Goal: Find specific page/section: Find specific page/section

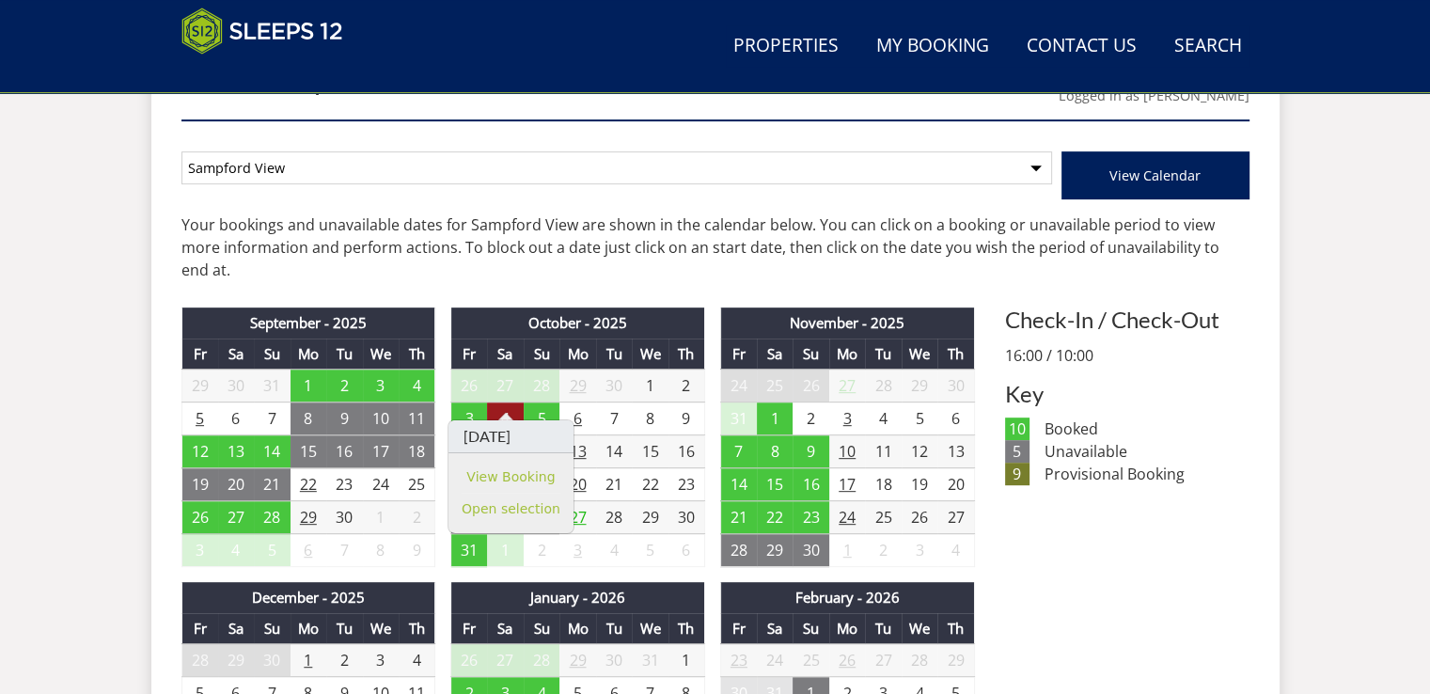
scroll to position [813, 0]
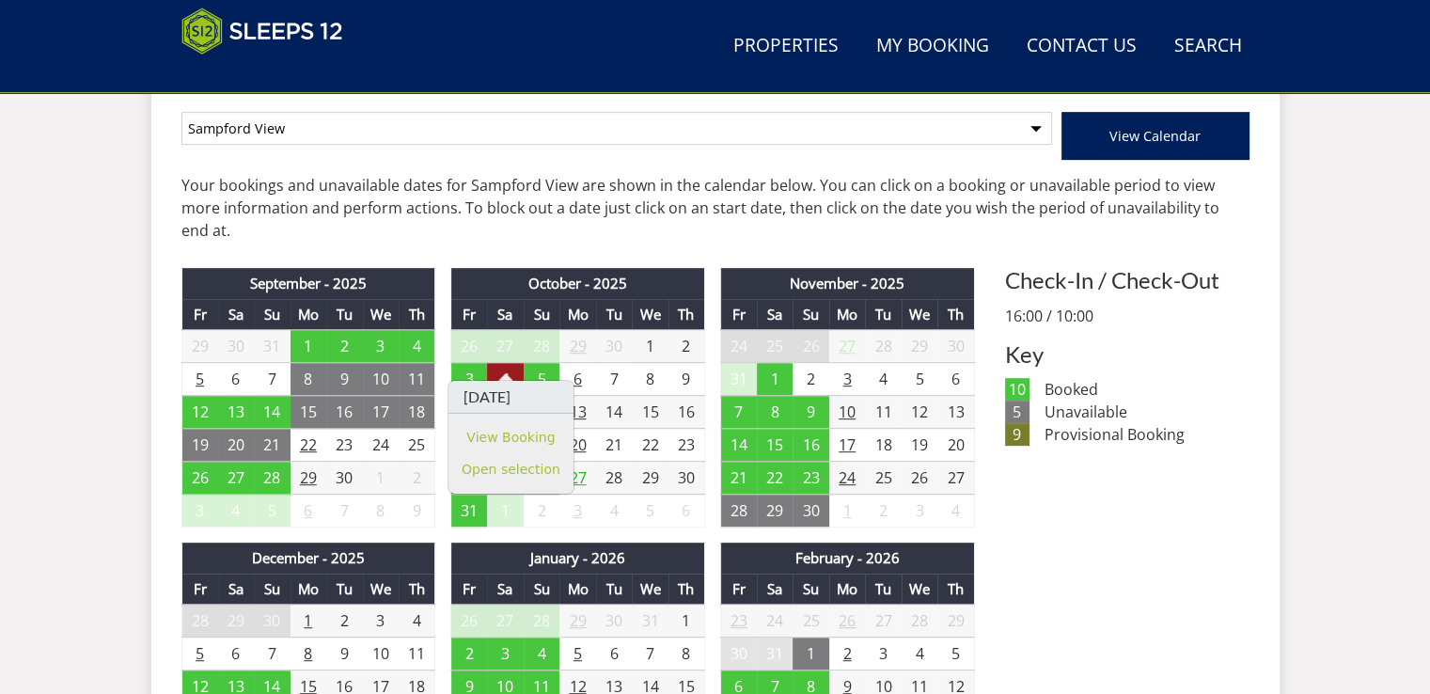
click at [497, 462] on link "Open selection" at bounding box center [510, 469] width 99 height 20
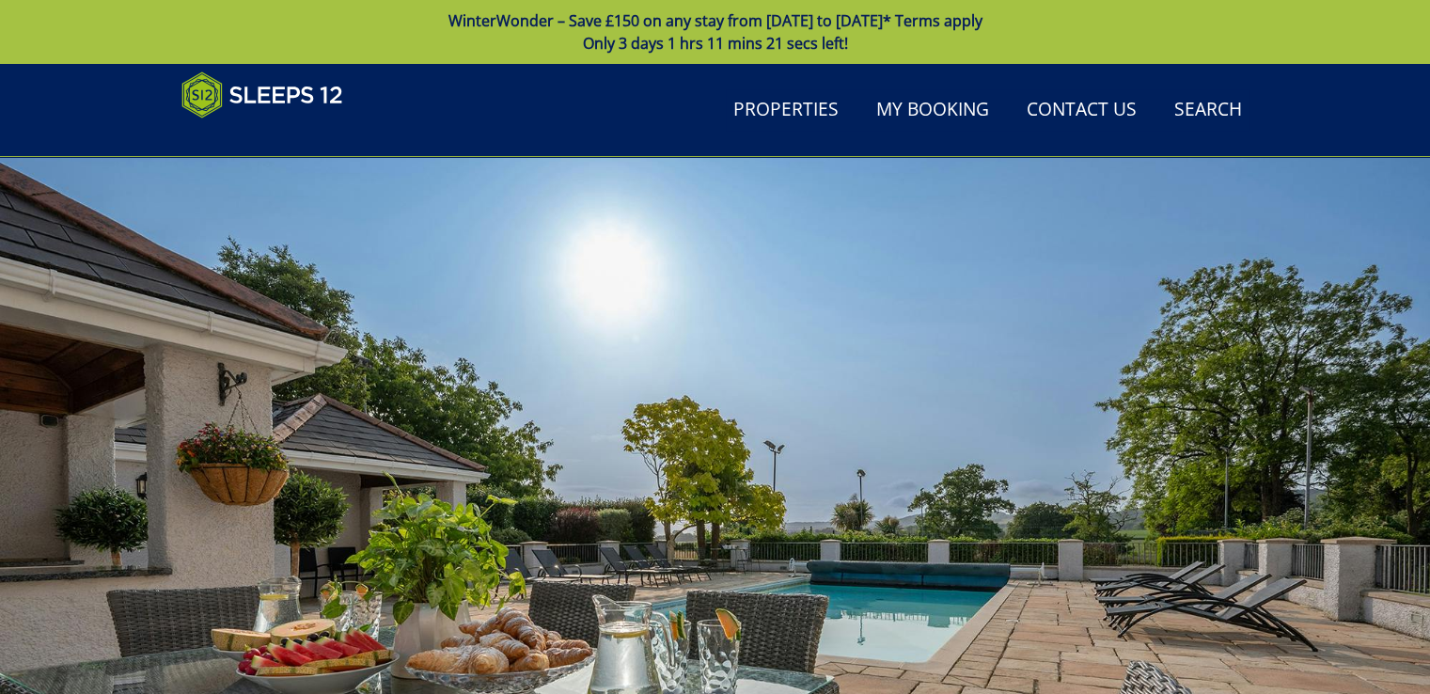
scroll to position [449, 0]
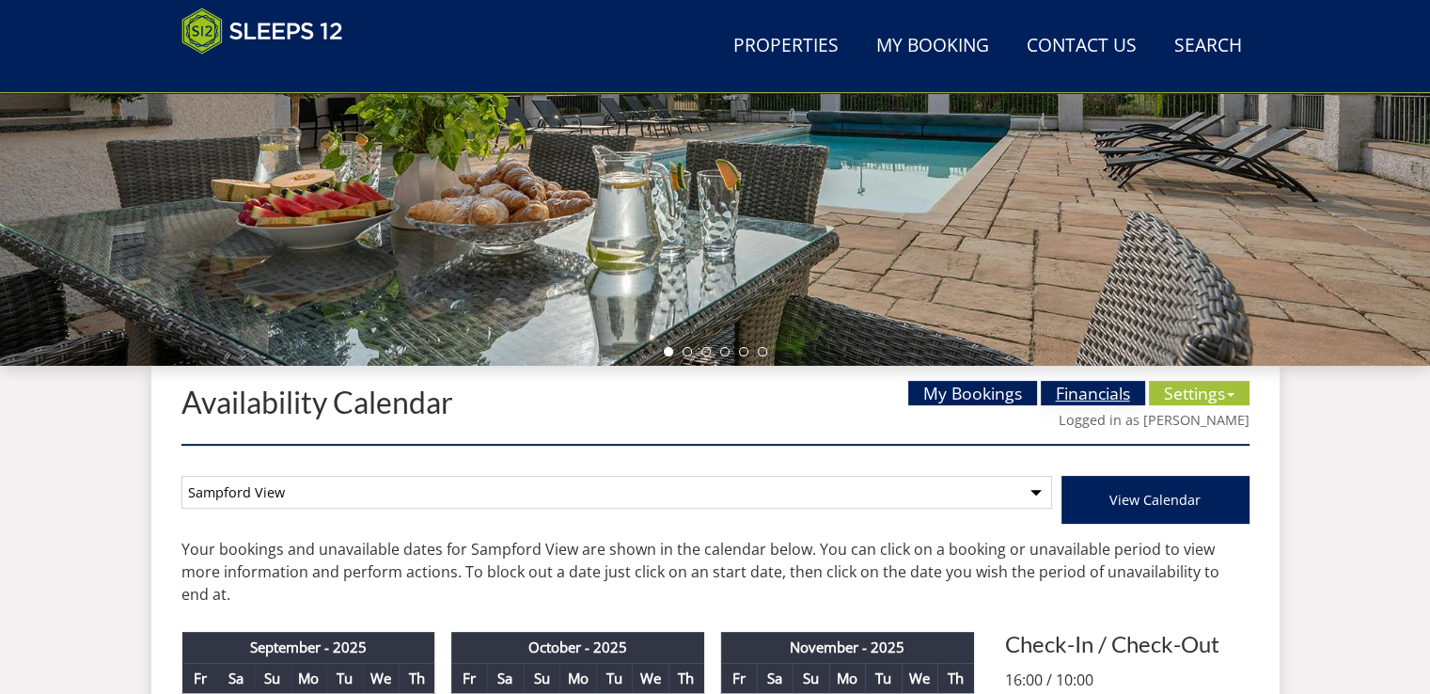
click at [1113, 392] on link "Financials" at bounding box center [1092, 393] width 104 height 24
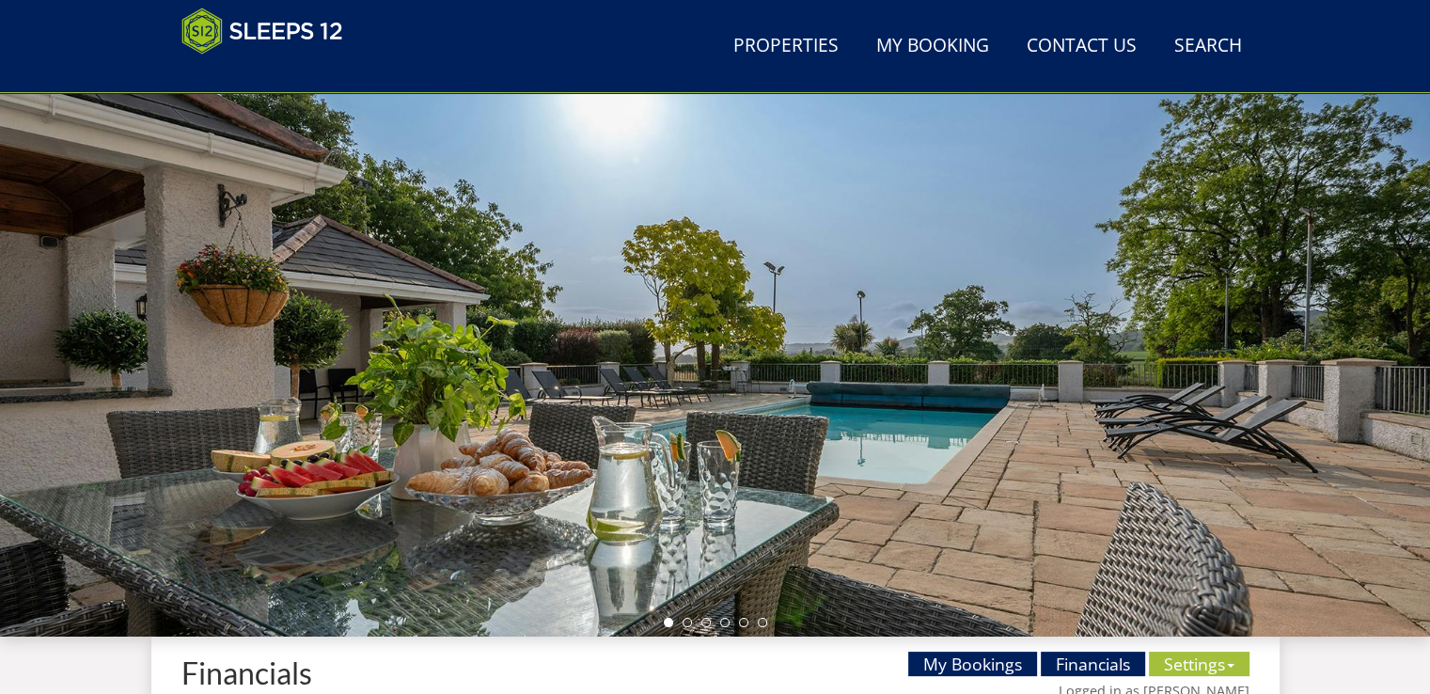
scroll to position [167, 0]
